Goal: Information Seeking & Learning: Understand process/instructions

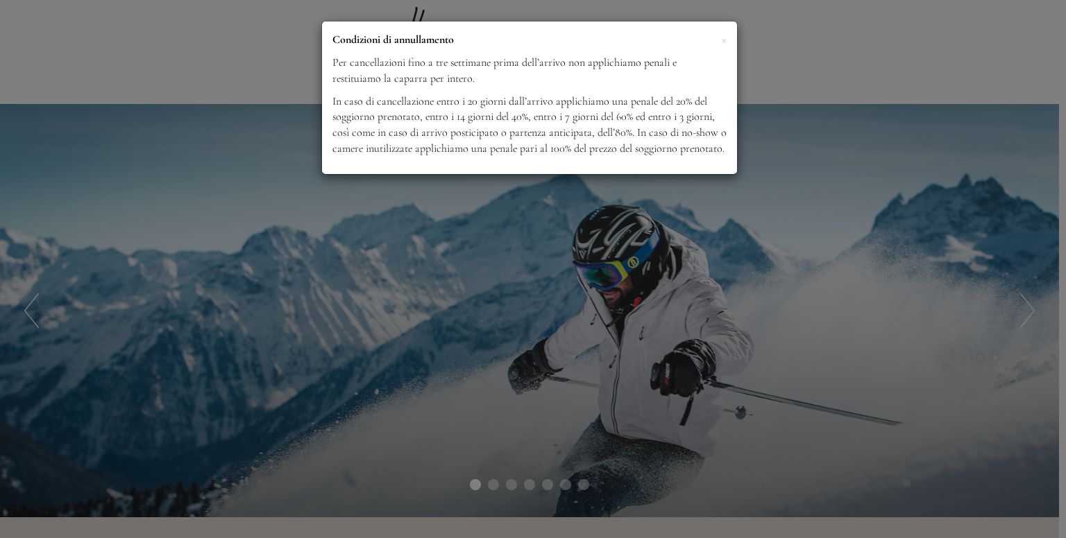
click at [728, 41] on div "× Condizioni di annullamento Per cancellazioni fino a tre settimane prima dell’…" at bounding box center [529, 98] width 415 height 153
click at [722, 42] on span "×" at bounding box center [724, 39] width 6 height 17
click at [720, 41] on p "Condizioni di annullamento" at bounding box center [529, 40] width 394 height 16
click at [725, 37] on span "×" at bounding box center [724, 39] width 6 height 17
